Goal: Transaction & Acquisition: Subscribe to service/newsletter

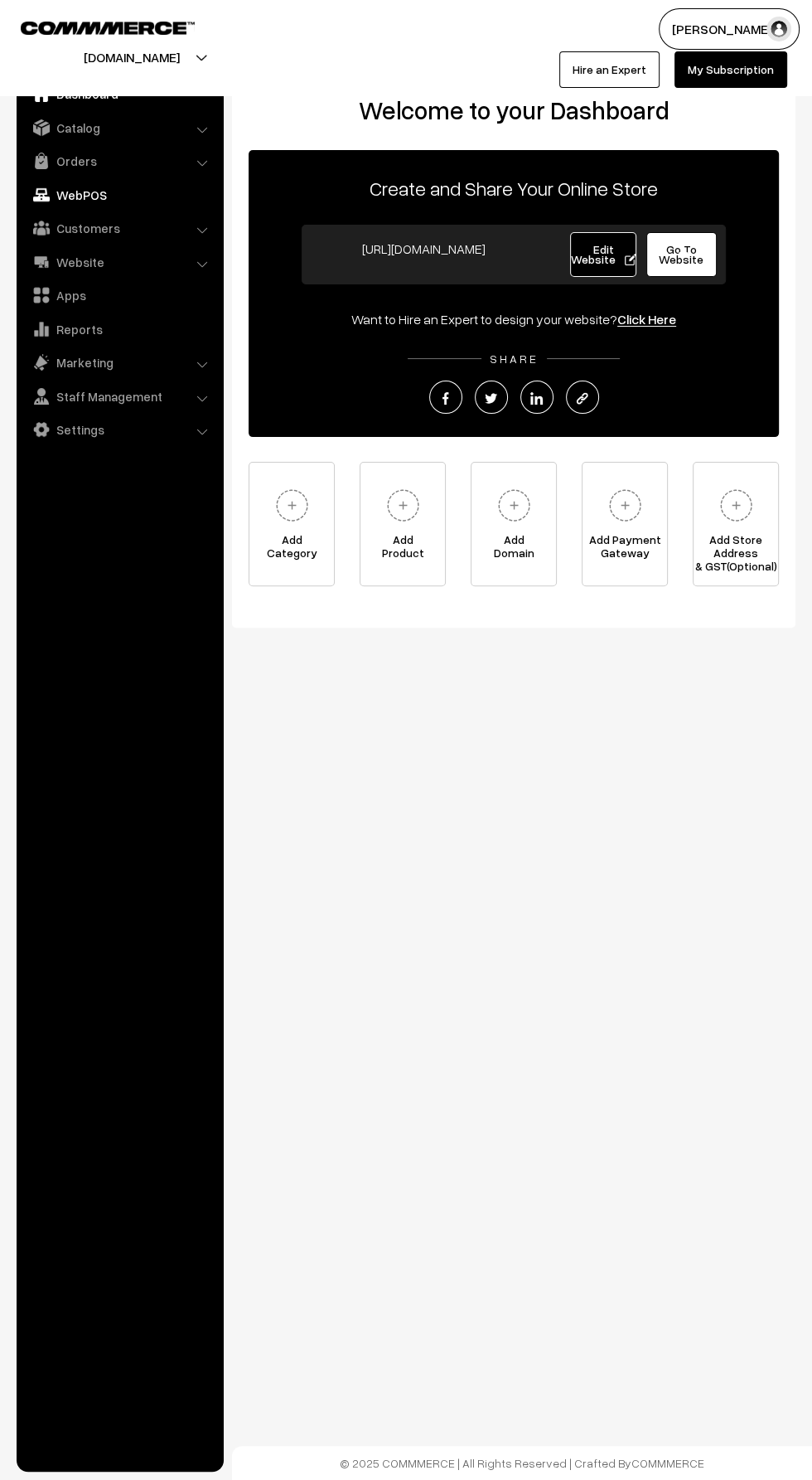
click at [70, 189] on link "WebPOS" at bounding box center [119, 194] width 197 height 30
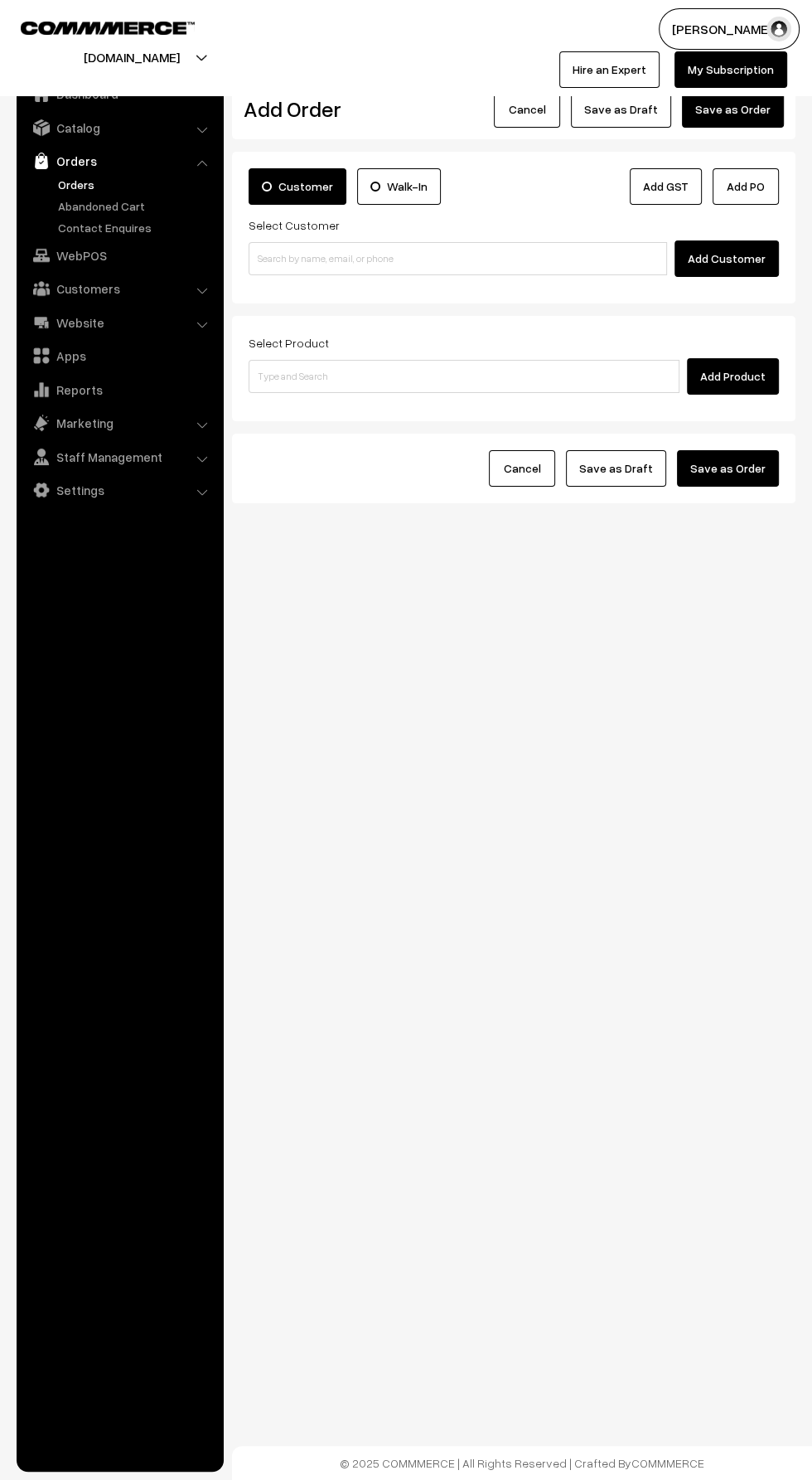
click at [61, 177] on link "Orders" at bounding box center [135, 185] width 164 height 18
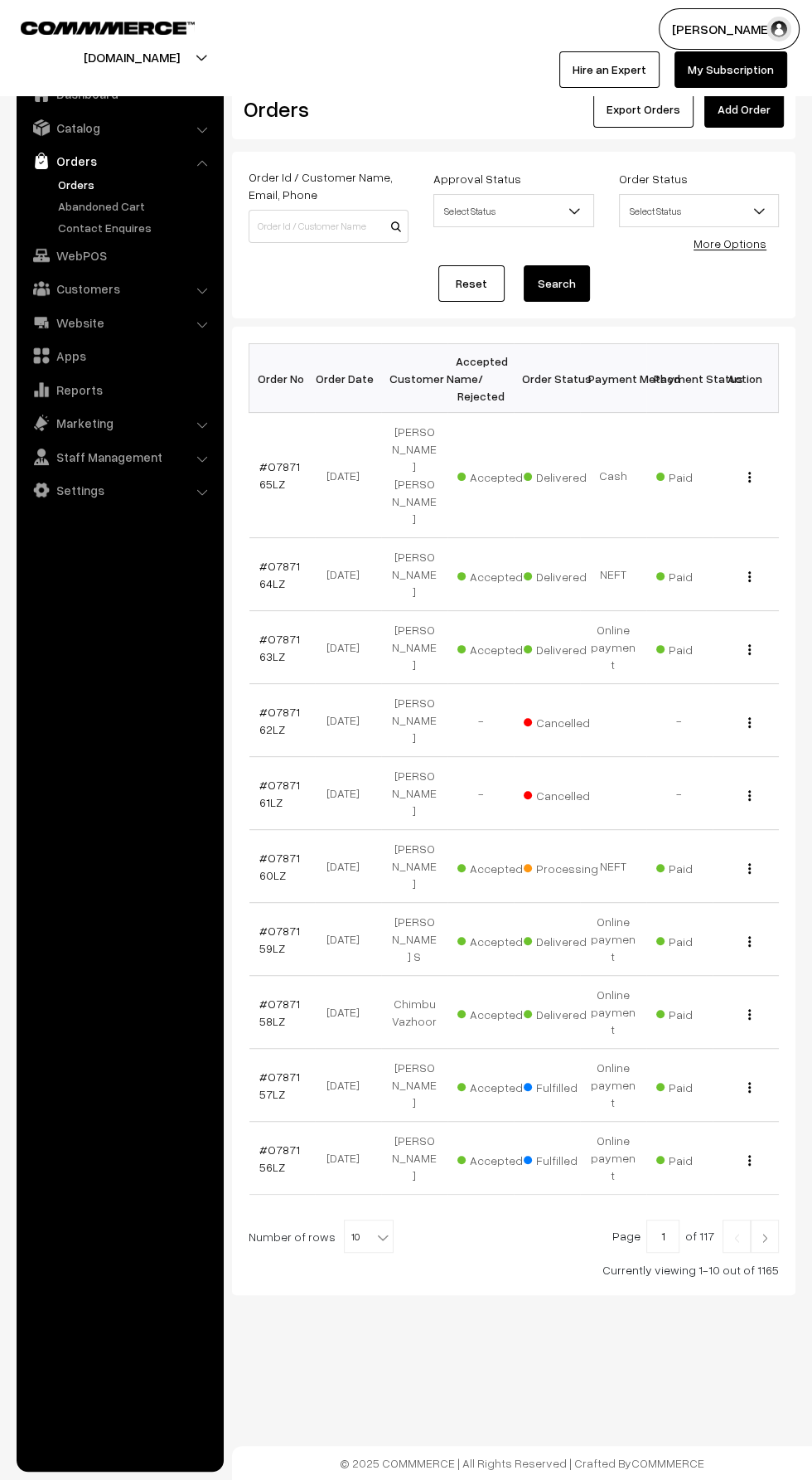
click at [767, 42] on button "[PERSON_NAME]" at bounding box center [729, 29] width 141 height 42
click at [477, 88] on div "lbcmoto.com Go to Website Create New Store Ans Aziz My Profile Refer & Earn Sup…" at bounding box center [406, 48] width 812 height 96
click at [763, 75] on link "My Subscription" at bounding box center [731, 70] width 113 height 37
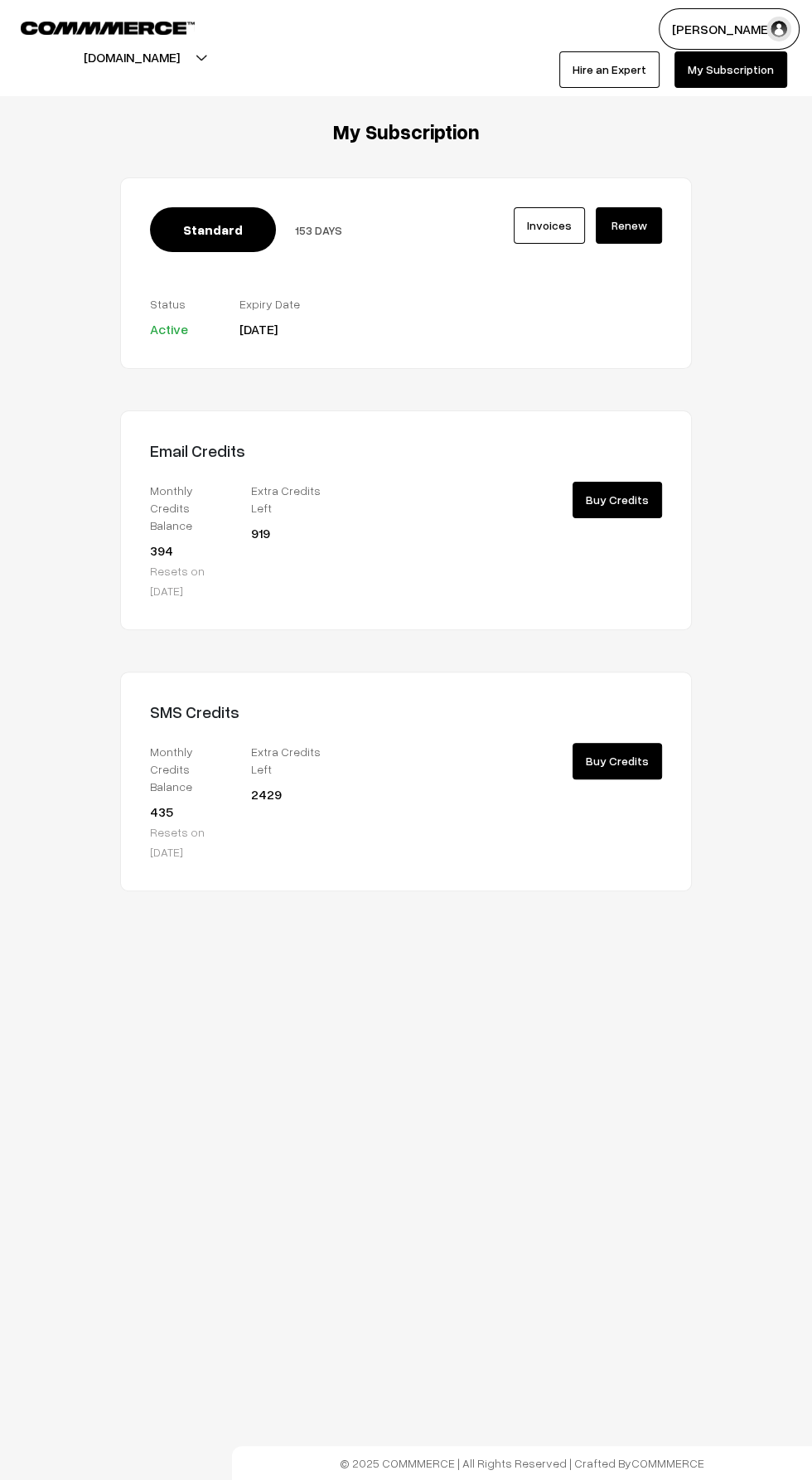
click at [654, 241] on link "Renew" at bounding box center [629, 226] width 66 height 37
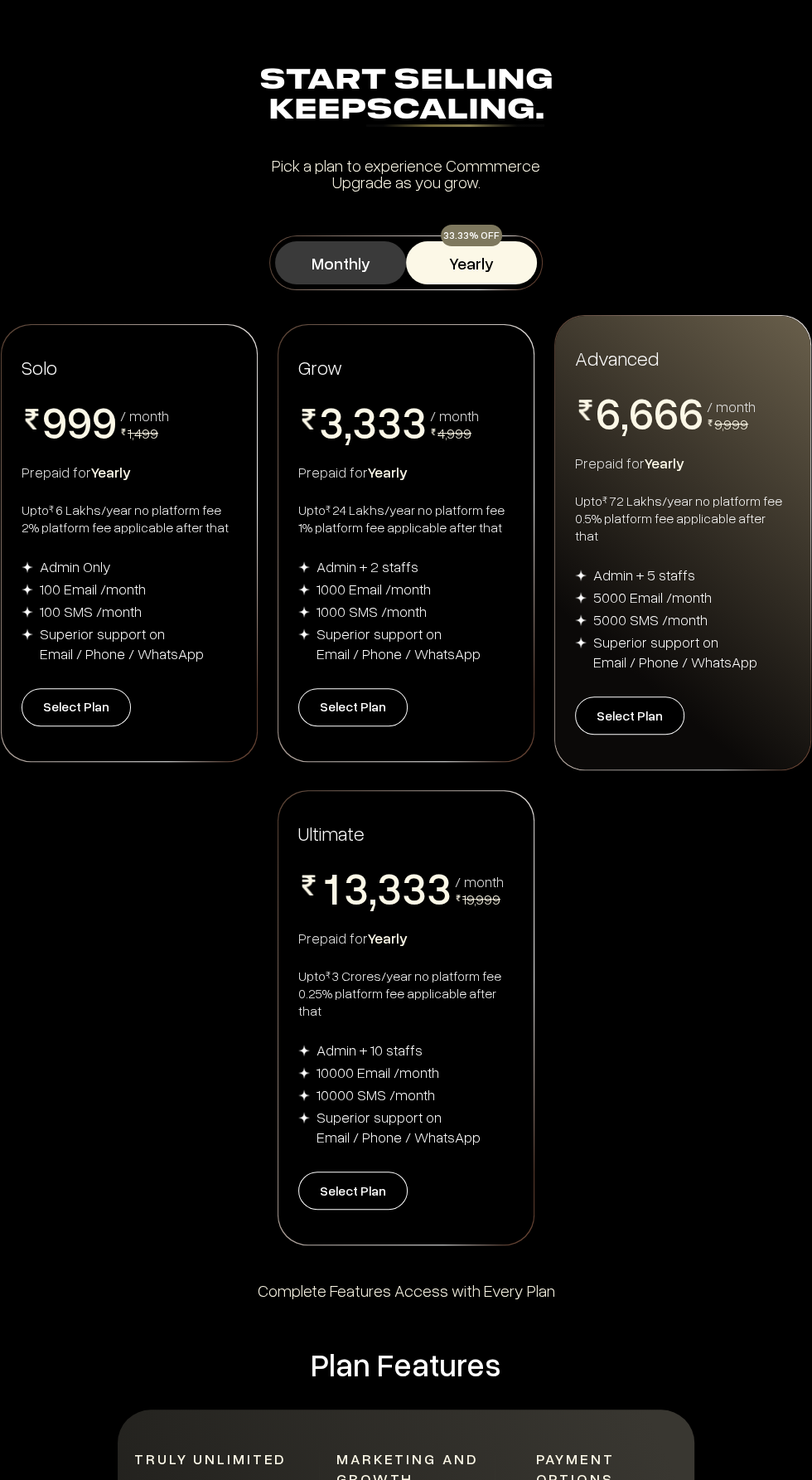
click at [369, 275] on button "Monthly" at bounding box center [340, 263] width 131 height 43
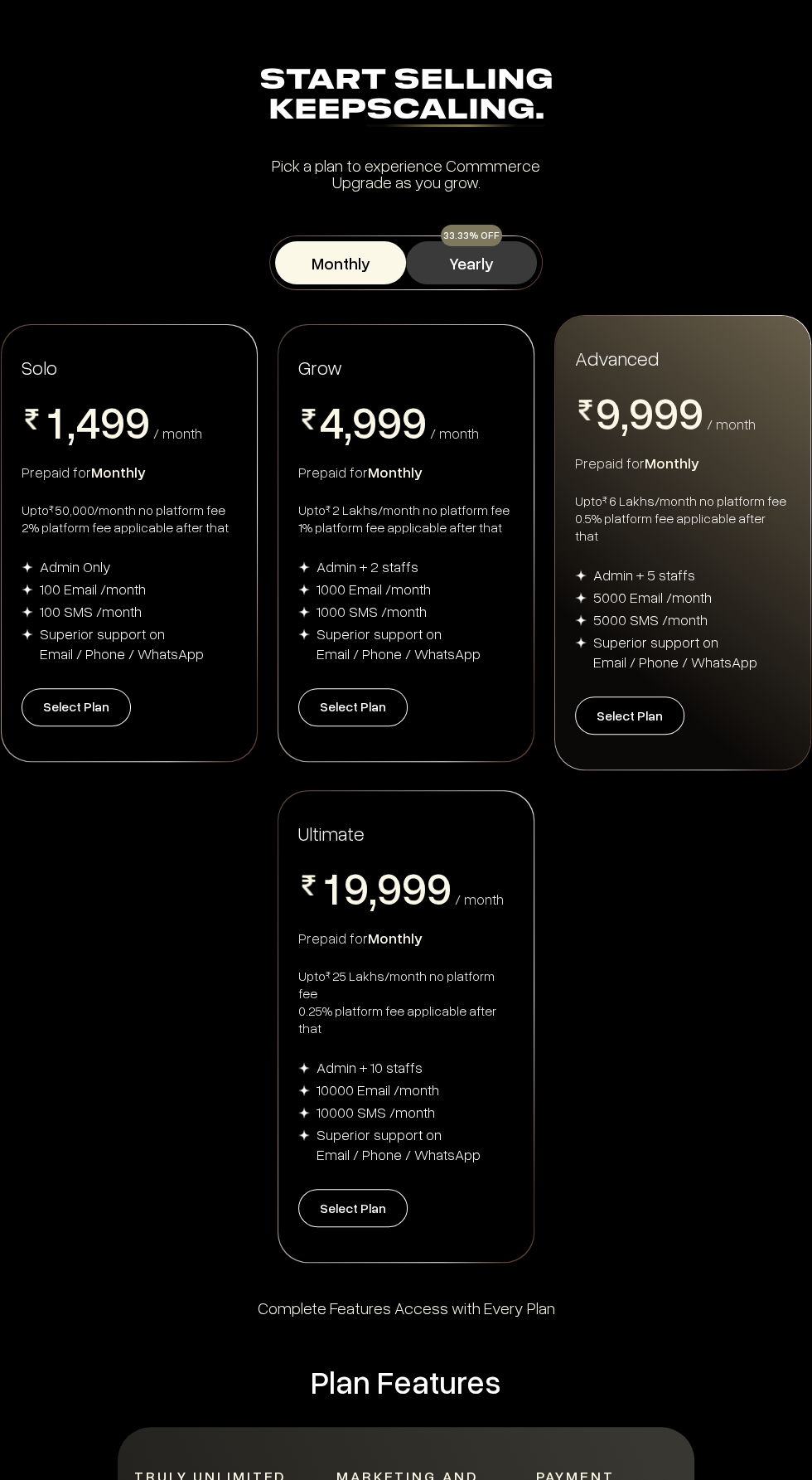
click at [475, 261] on button "Yearly" at bounding box center [472, 263] width 131 height 43
